Goal: Find specific page/section: Find specific page/section

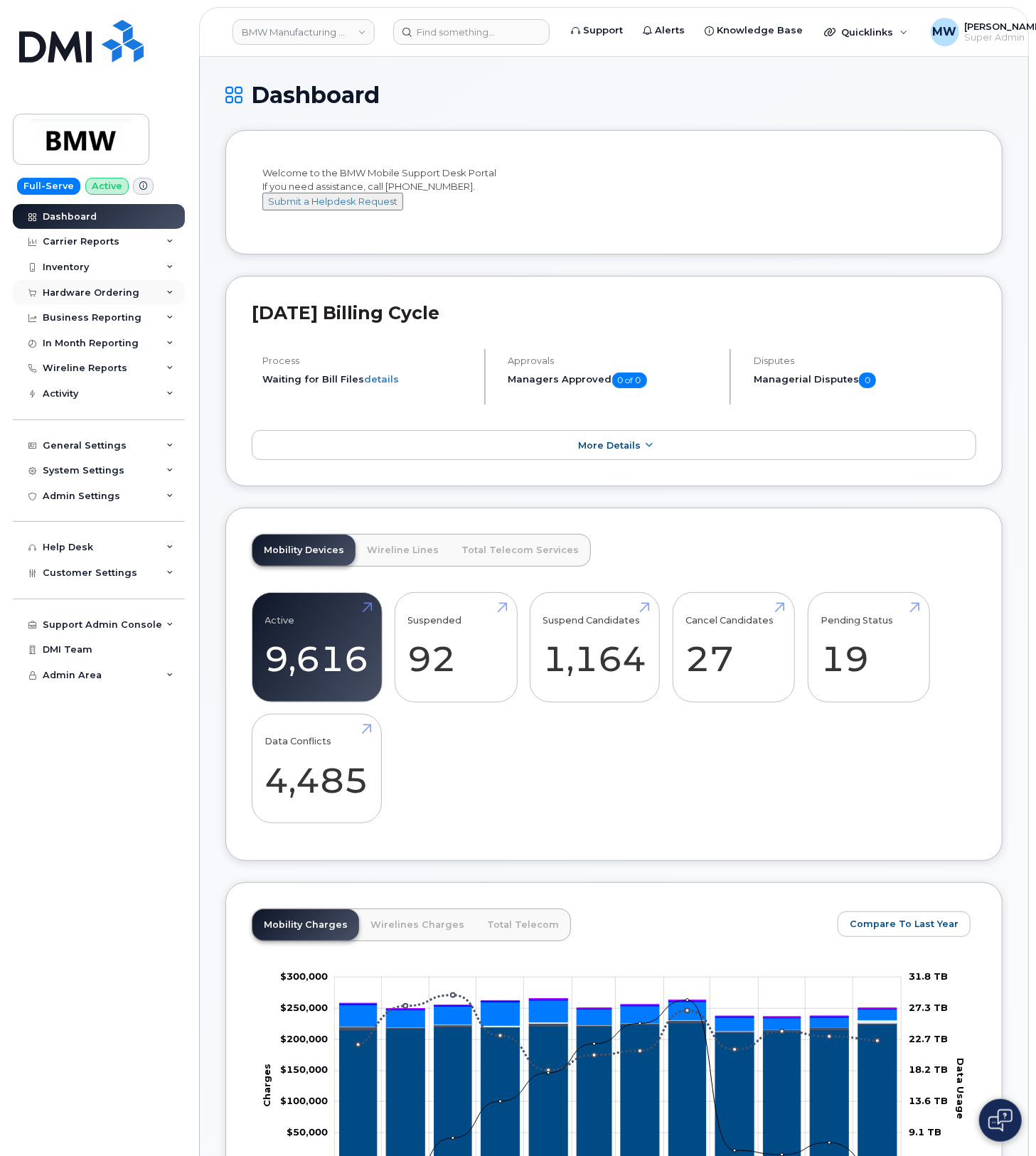
click at [66, 294] on div "Hardware Ordering" at bounding box center [91, 293] width 97 height 12
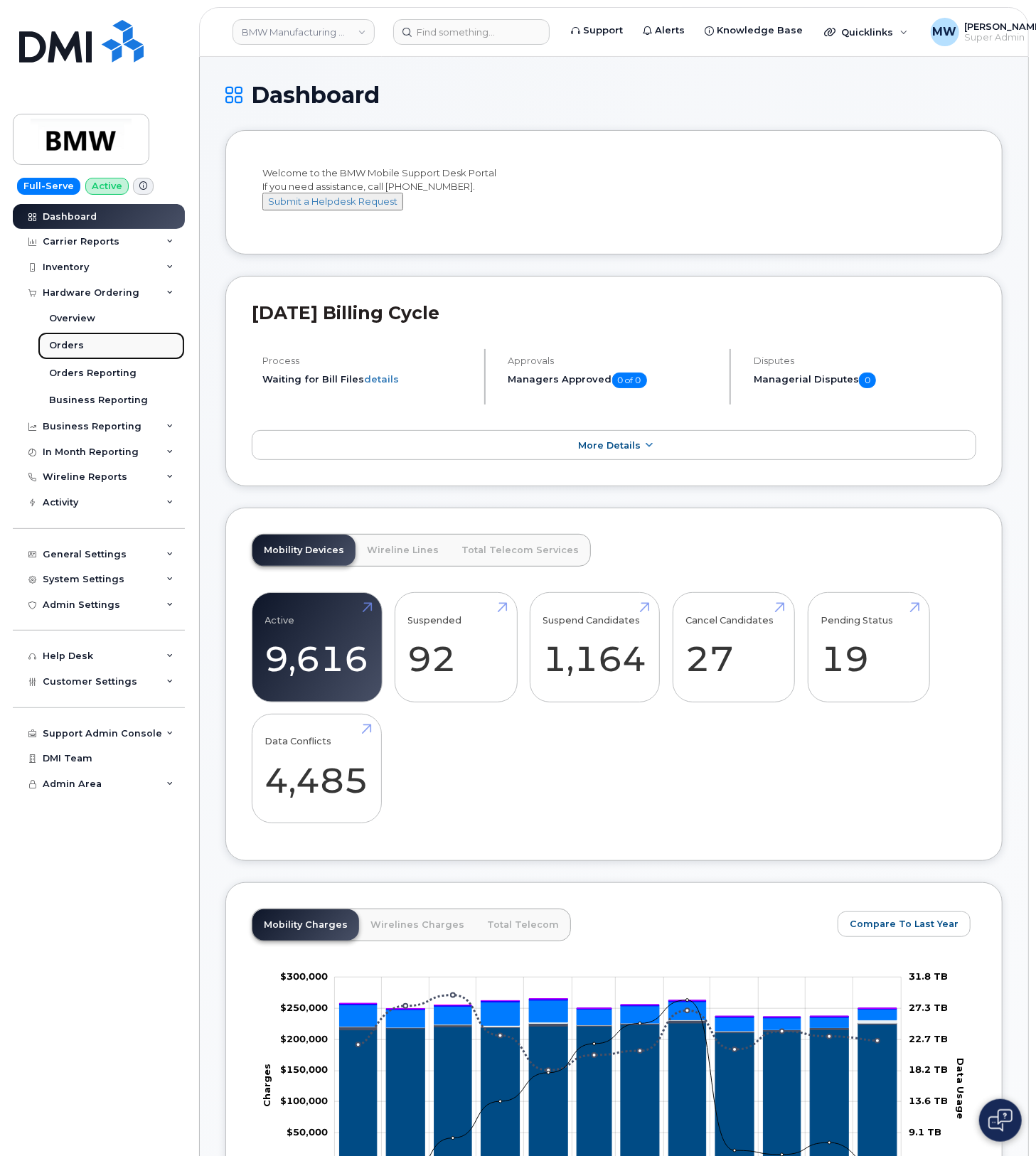
click at [78, 351] on div "Orders" at bounding box center [66, 345] width 35 height 12
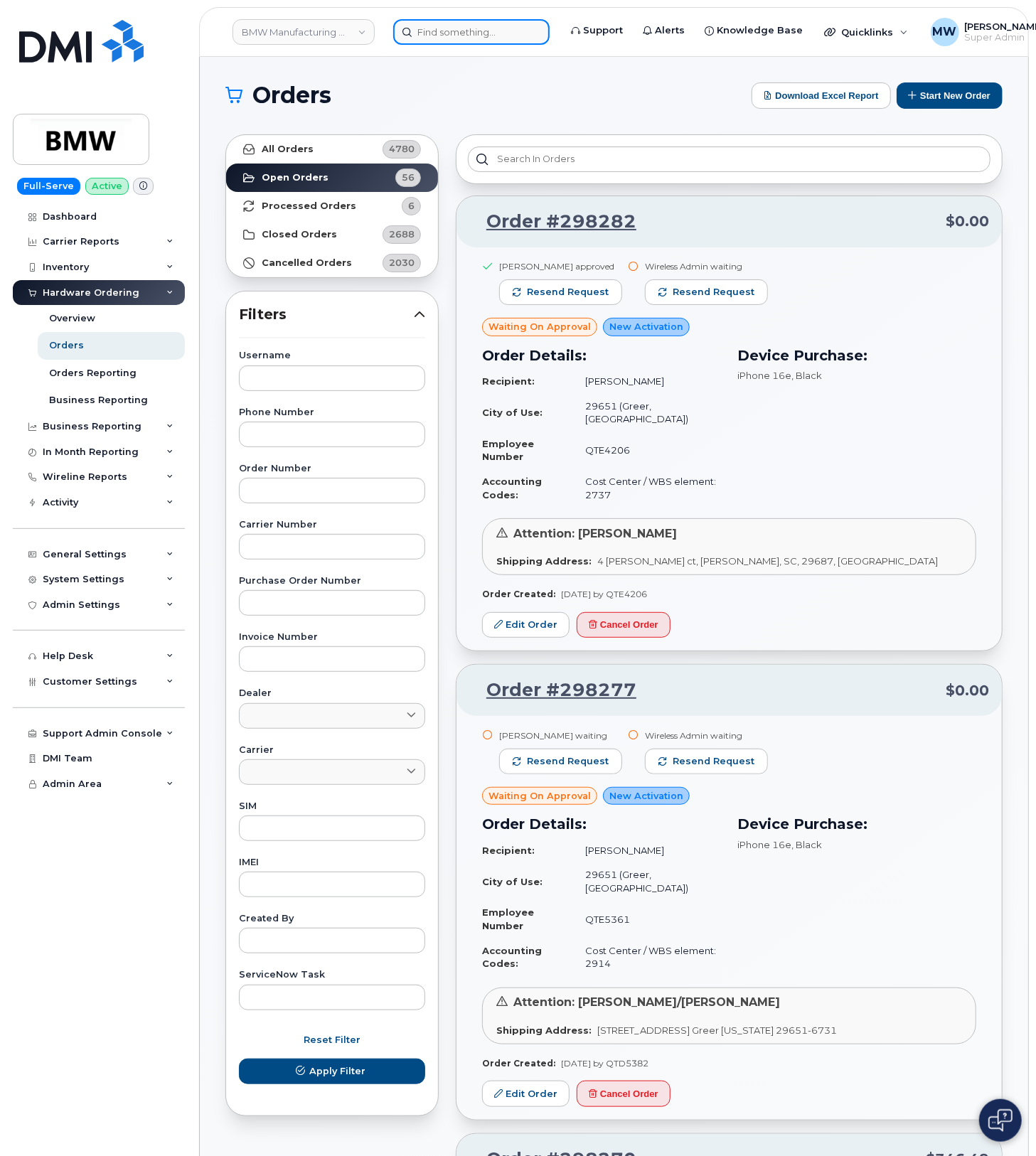
click at [467, 24] on input at bounding box center [471, 31] width 156 height 26
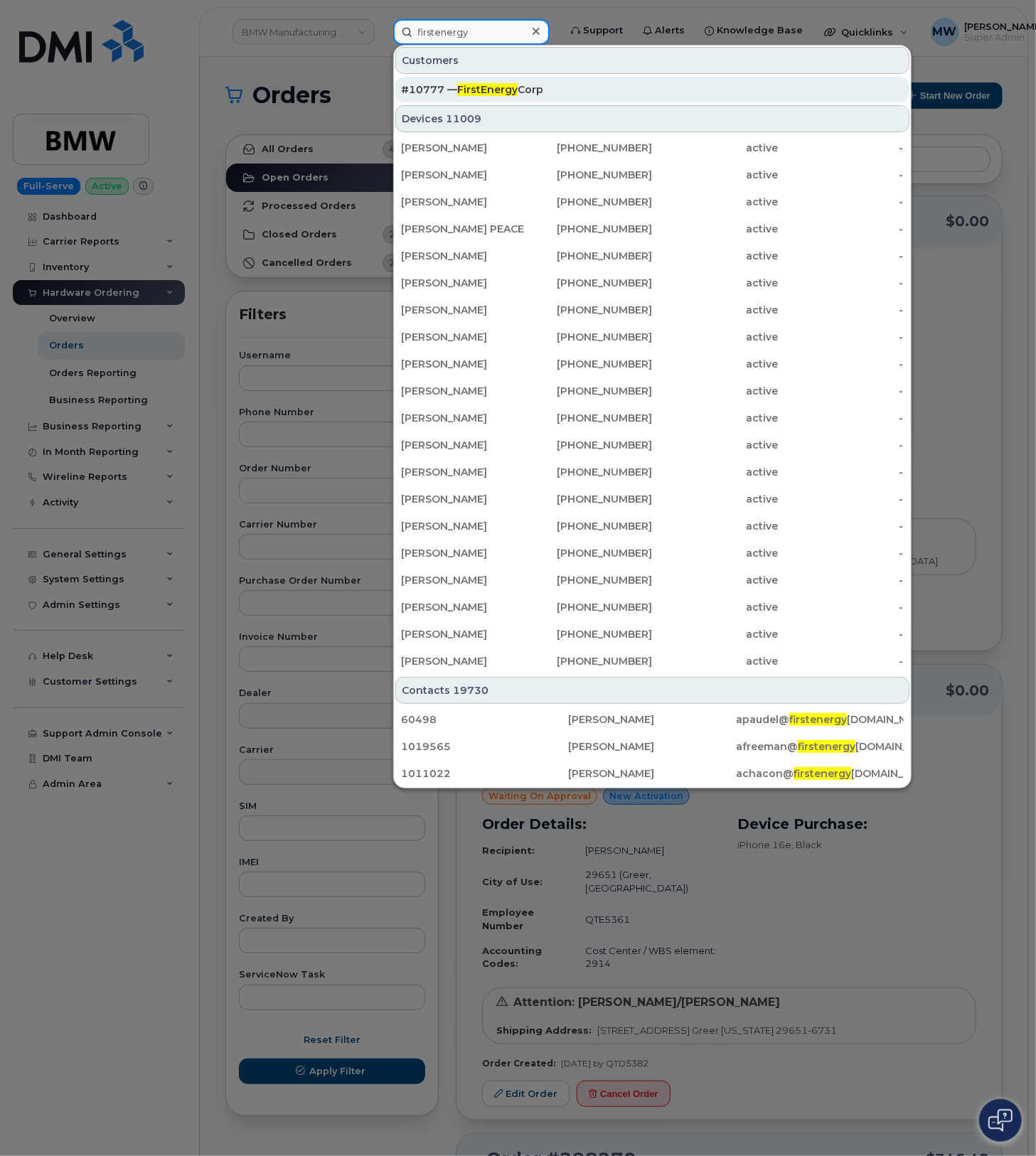
type input "firstenergy"
click at [618, 84] on div "#10777 — FirstEnergy Corp" at bounding box center [652, 89] width 503 height 14
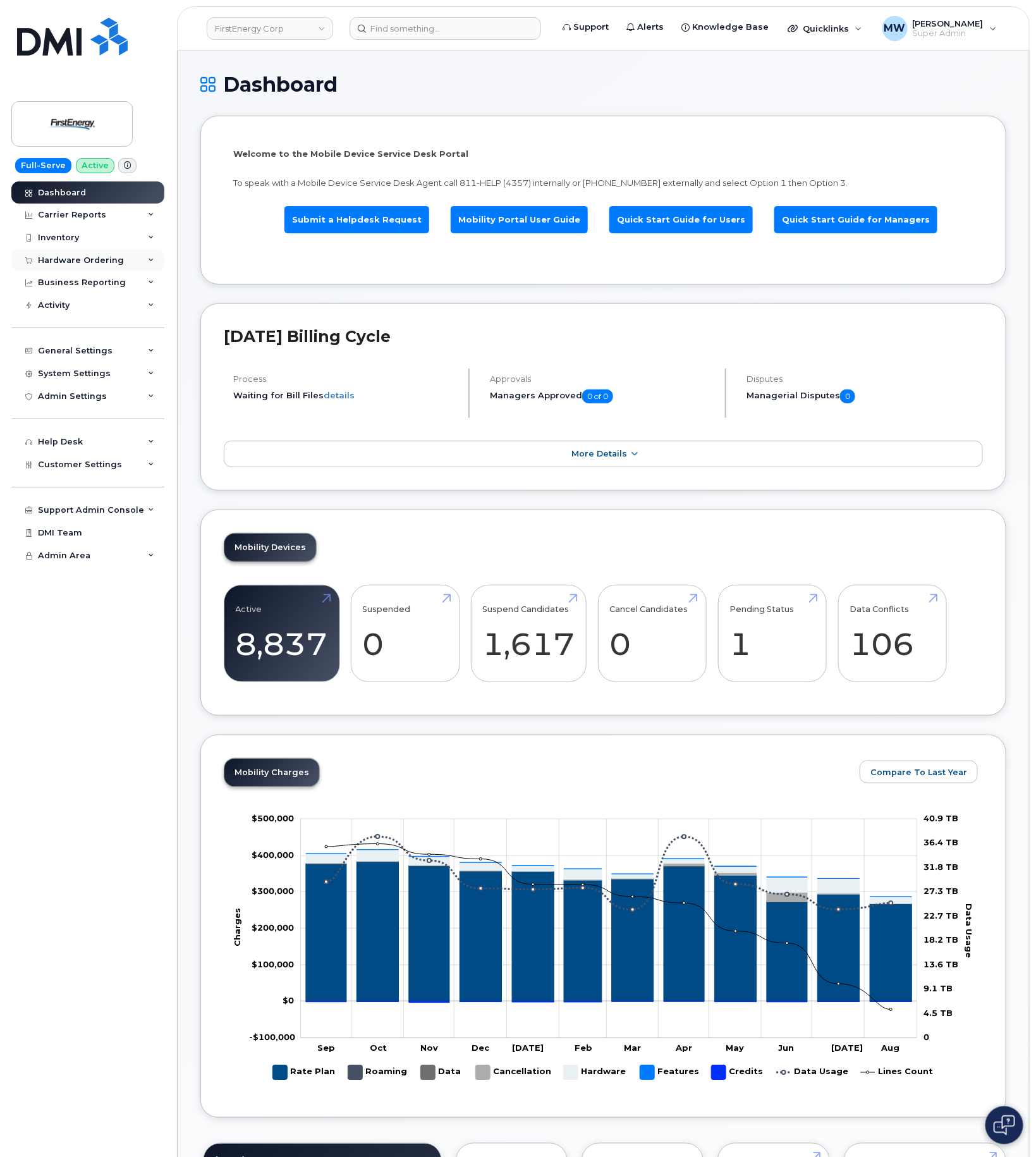
click at [79, 262] on div "Hardware Ordering" at bounding box center [81, 260] width 86 height 10
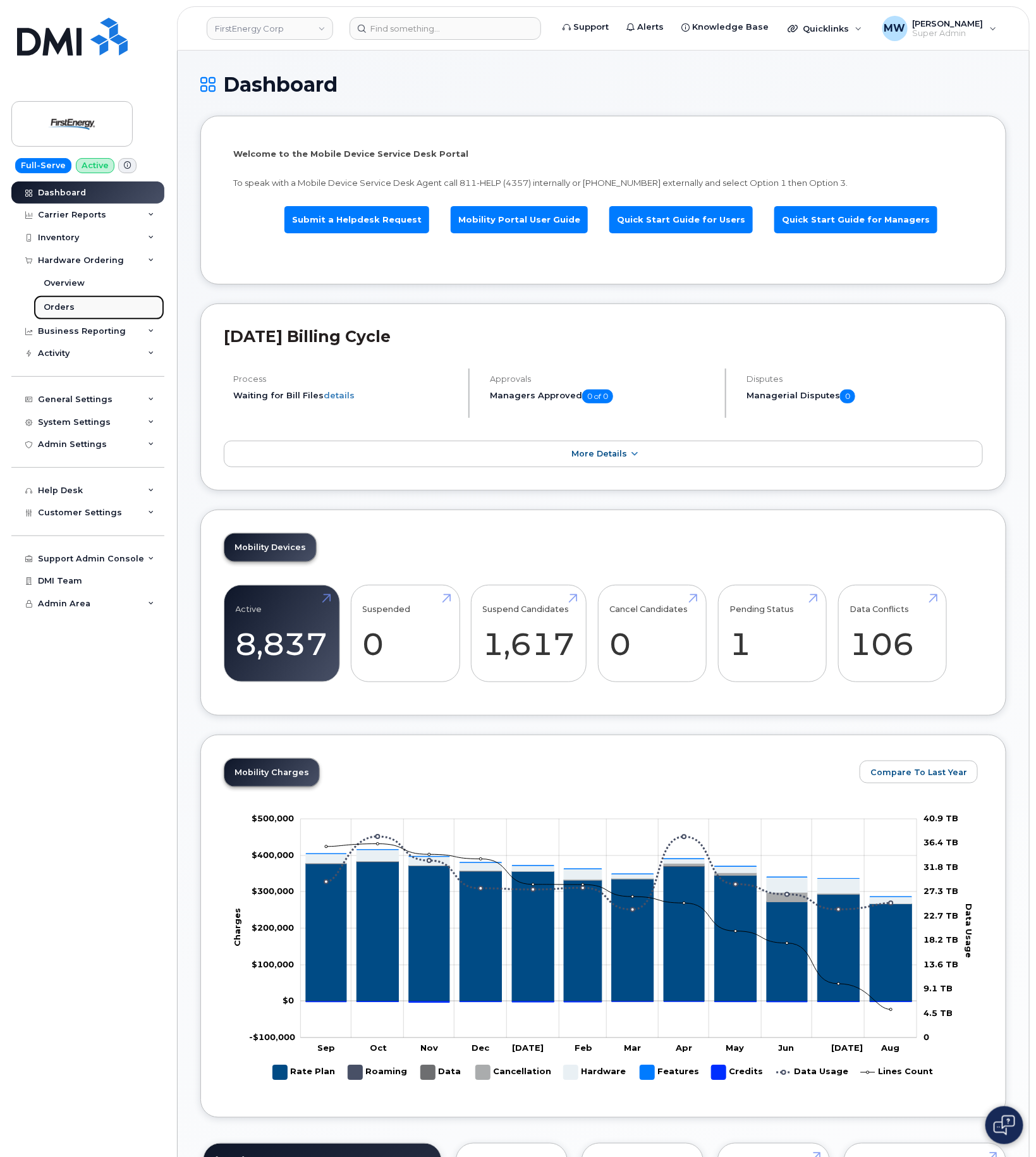
click at [98, 318] on link "Orders" at bounding box center [99, 307] width 131 height 24
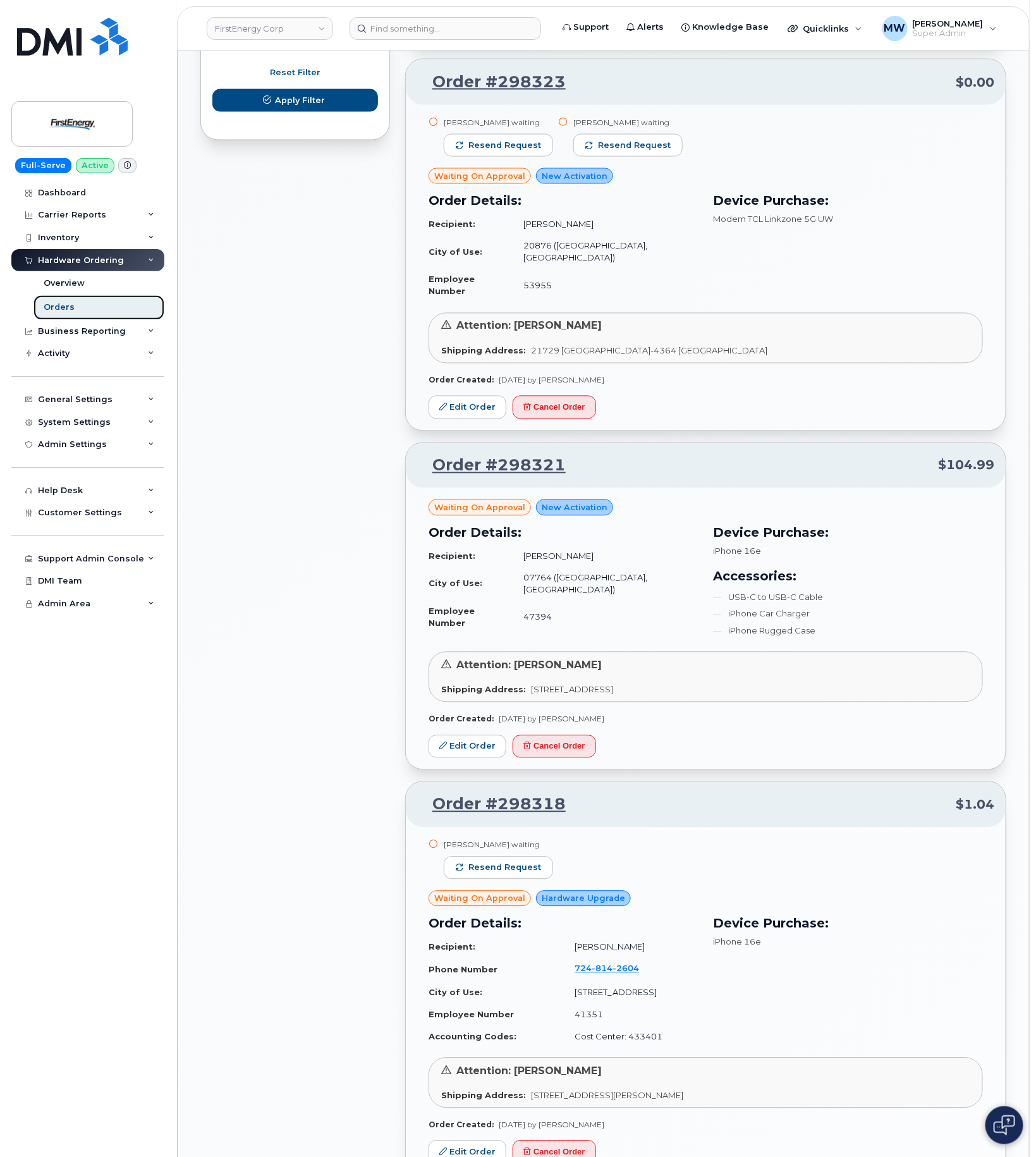
scroll to position [853, 0]
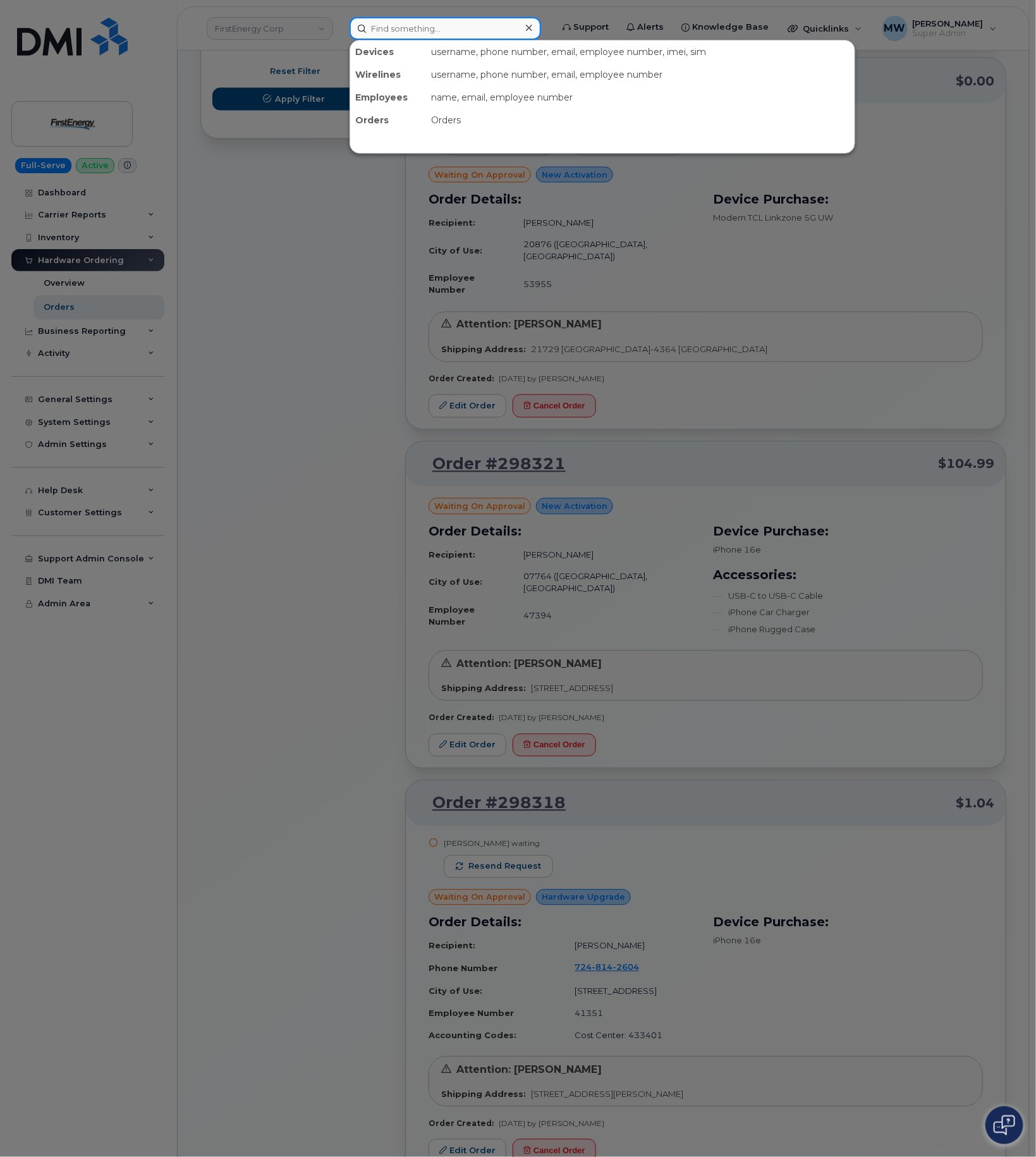
click at [395, 31] on input at bounding box center [445, 28] width 192 height 23
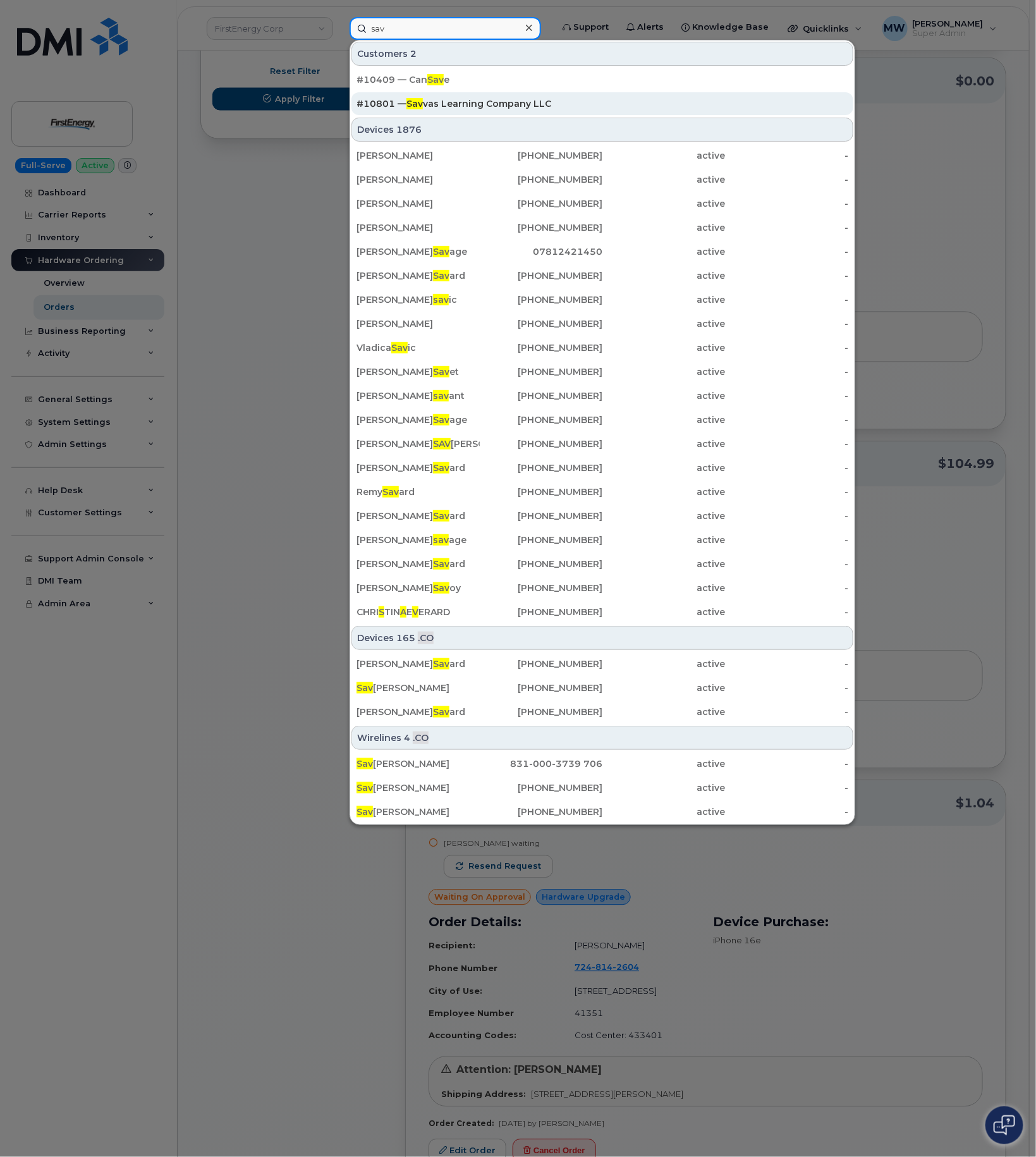
type input "sav"
click at [481, 112] on div "#10801 — Sav vas Learning Company LLC" at bounding box center [602, 104] width 492 height 23
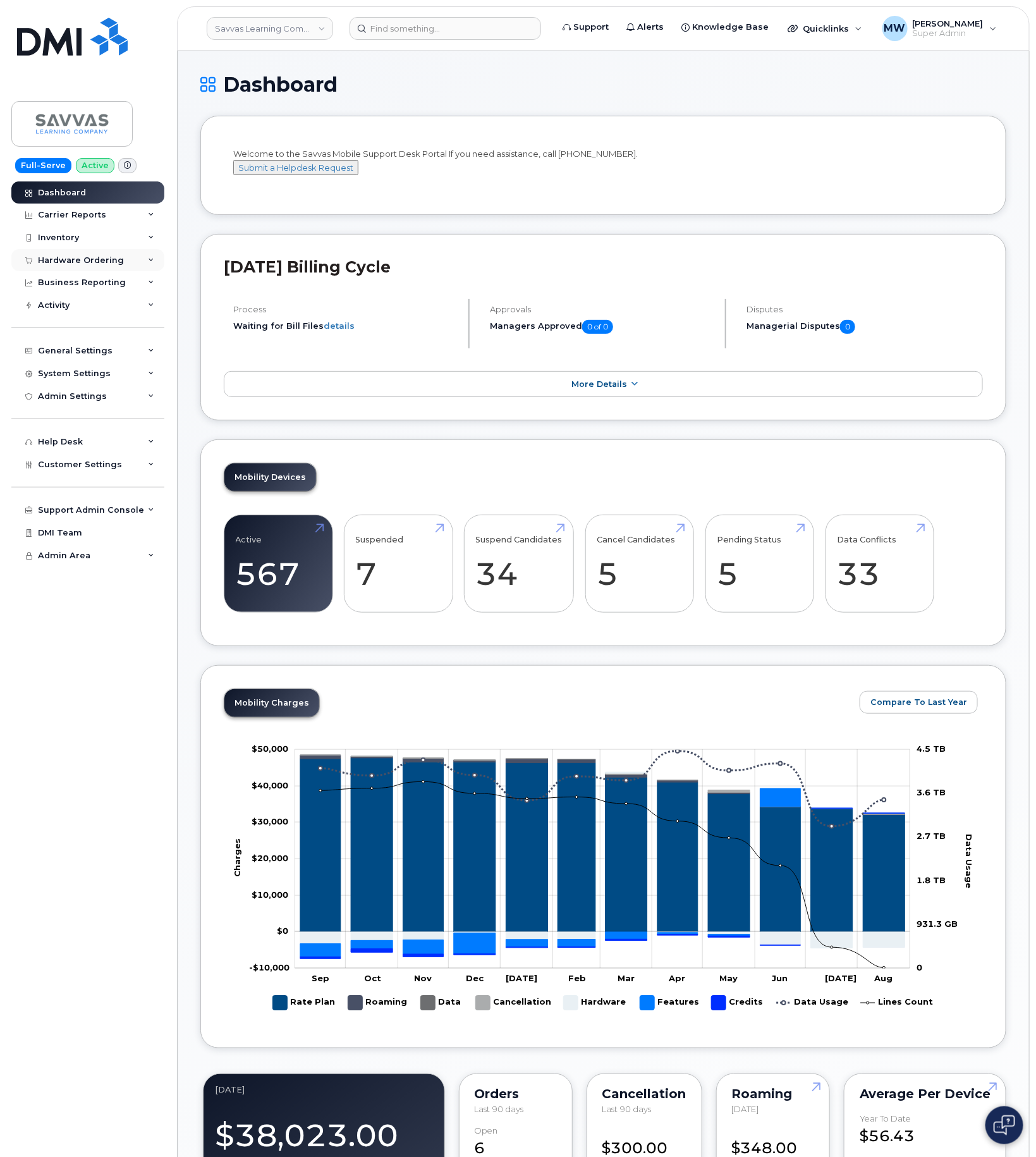
click at [93, 264] on div "Hardware Ordering" at bounding box center [81, 260] width 86 height 10
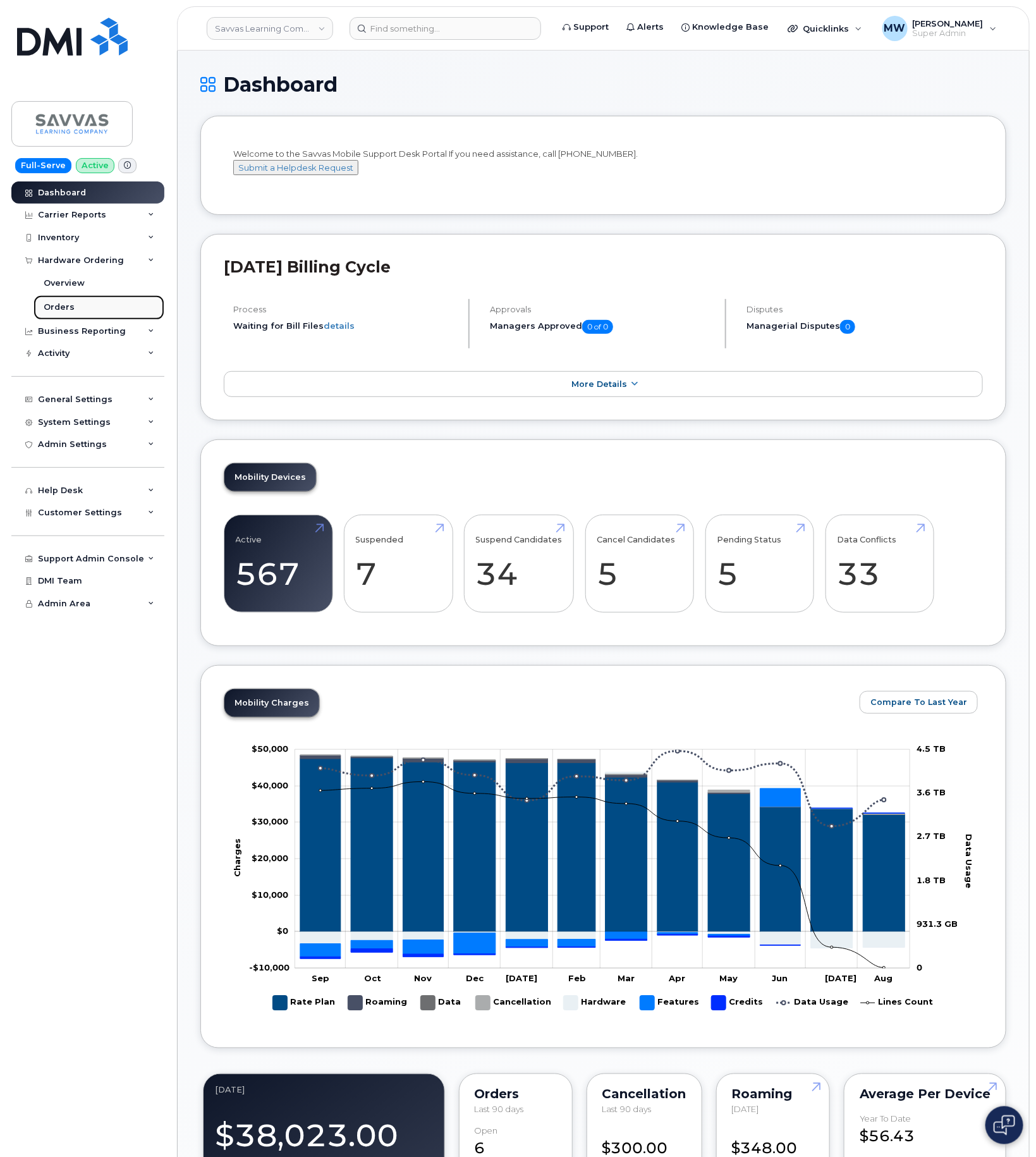
click at [65, 307] on div "Orders" at bounding box center [59, 307] width 31 height 11
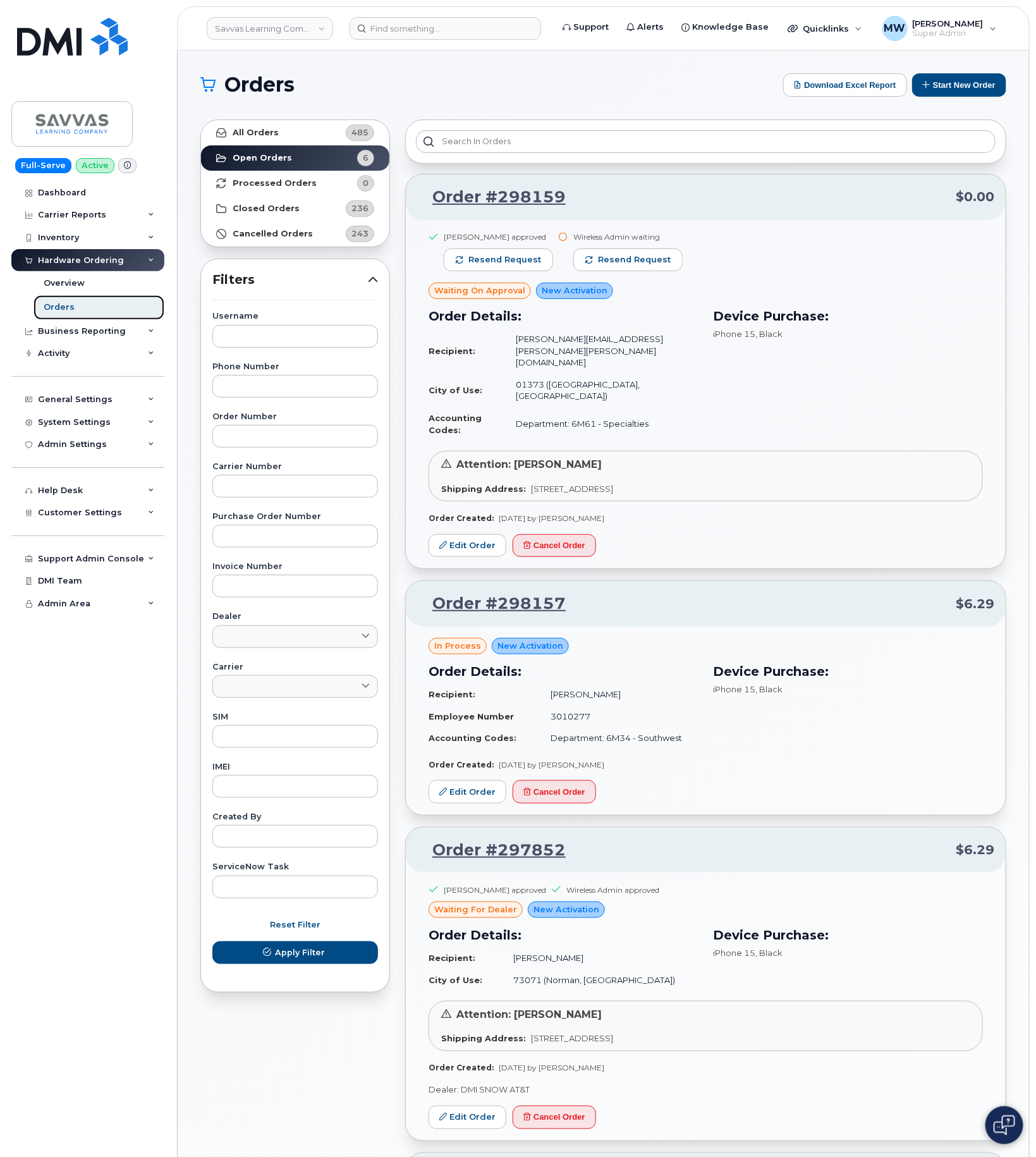
click at [84, 306] on link "Orders" at bounding box center [99, 307] width 131 height 24
